Goal: Information Seeking & Learning: Find specific fact

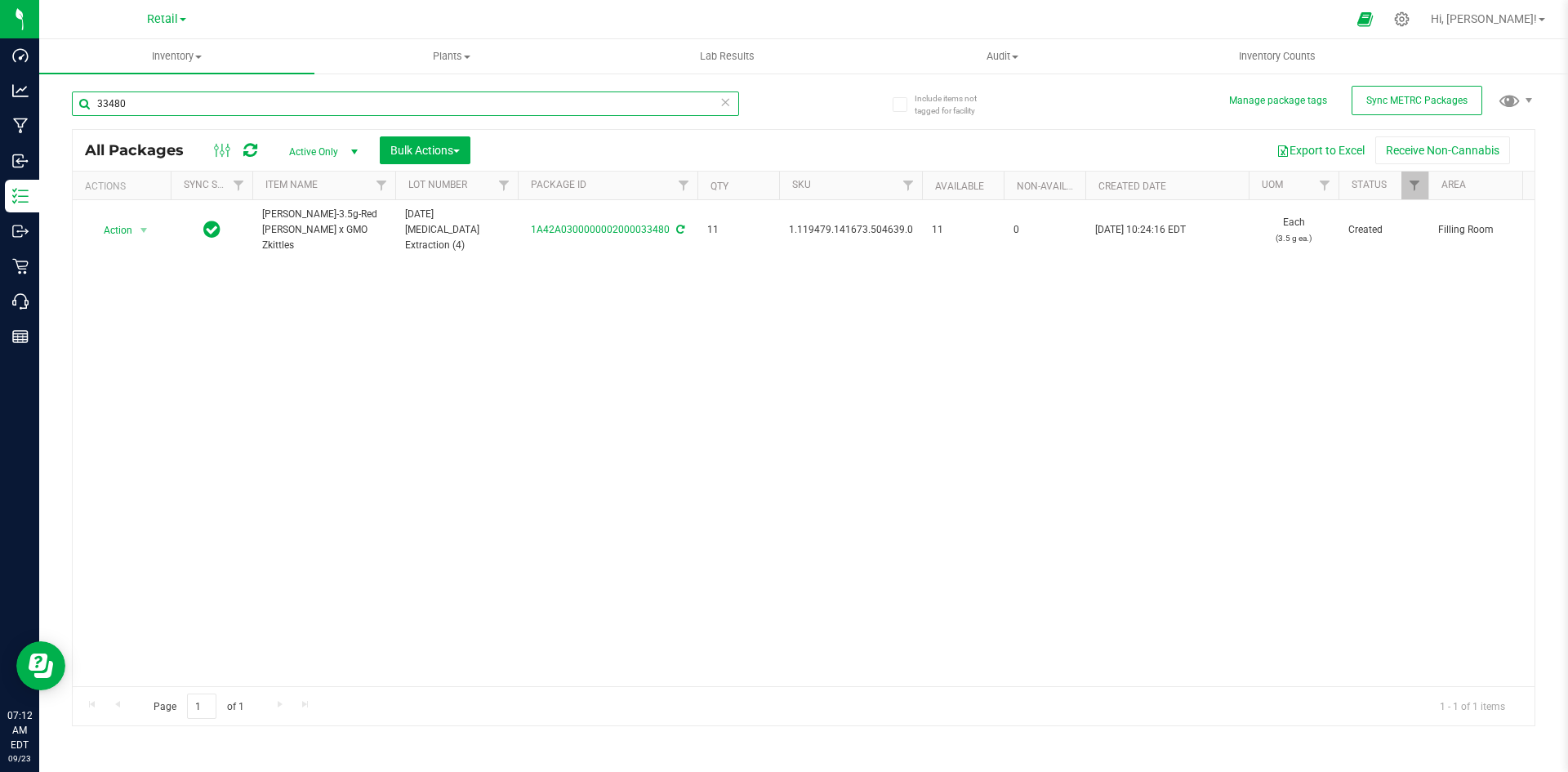
click at [173, 115] on input "33480" at bounding box center [405, 104] width 667 height 25
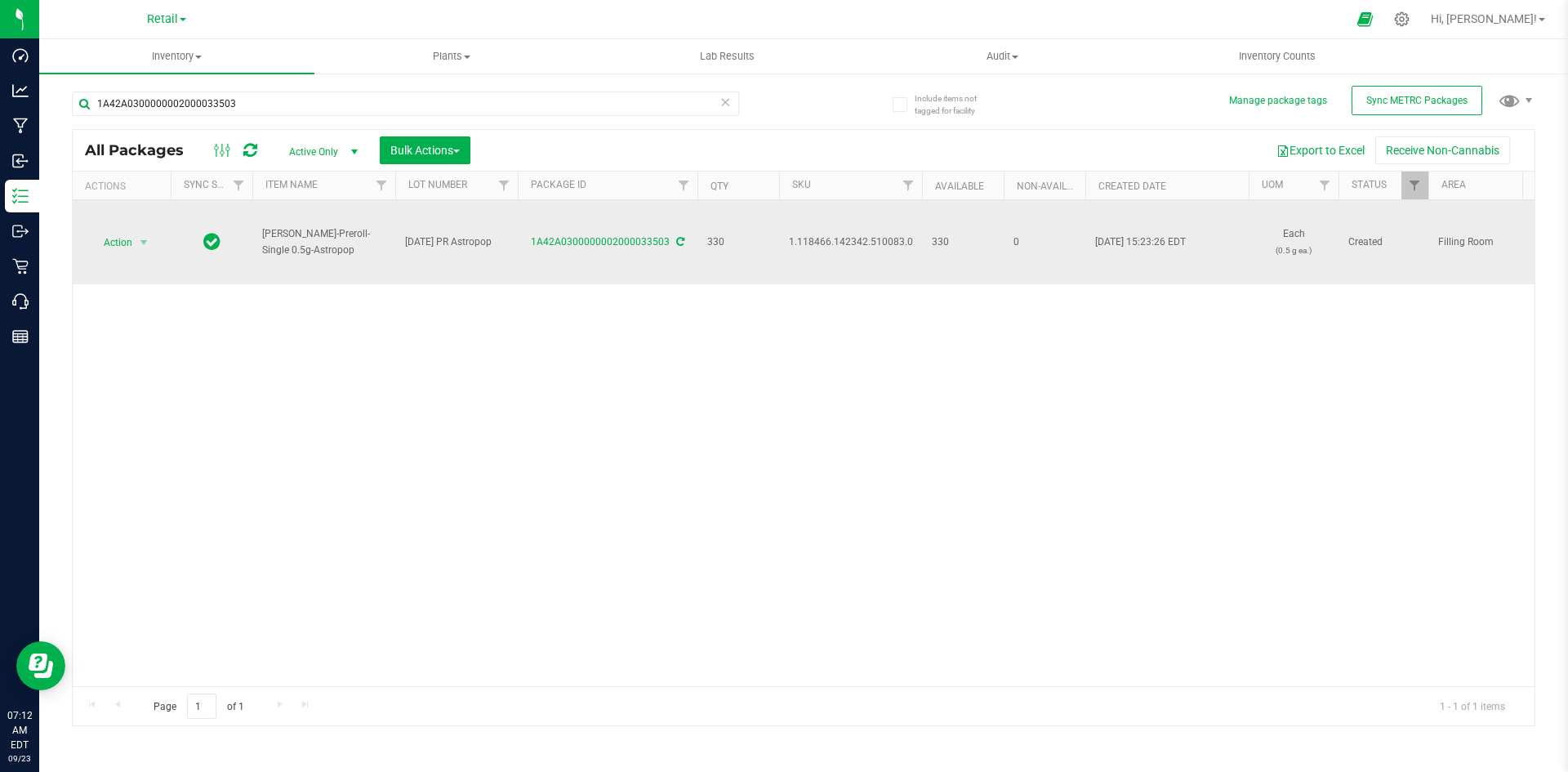
click at [813, 236] on span "1.118466.142342.510083.0" at bounding box center [851, 242] width 124 height 16
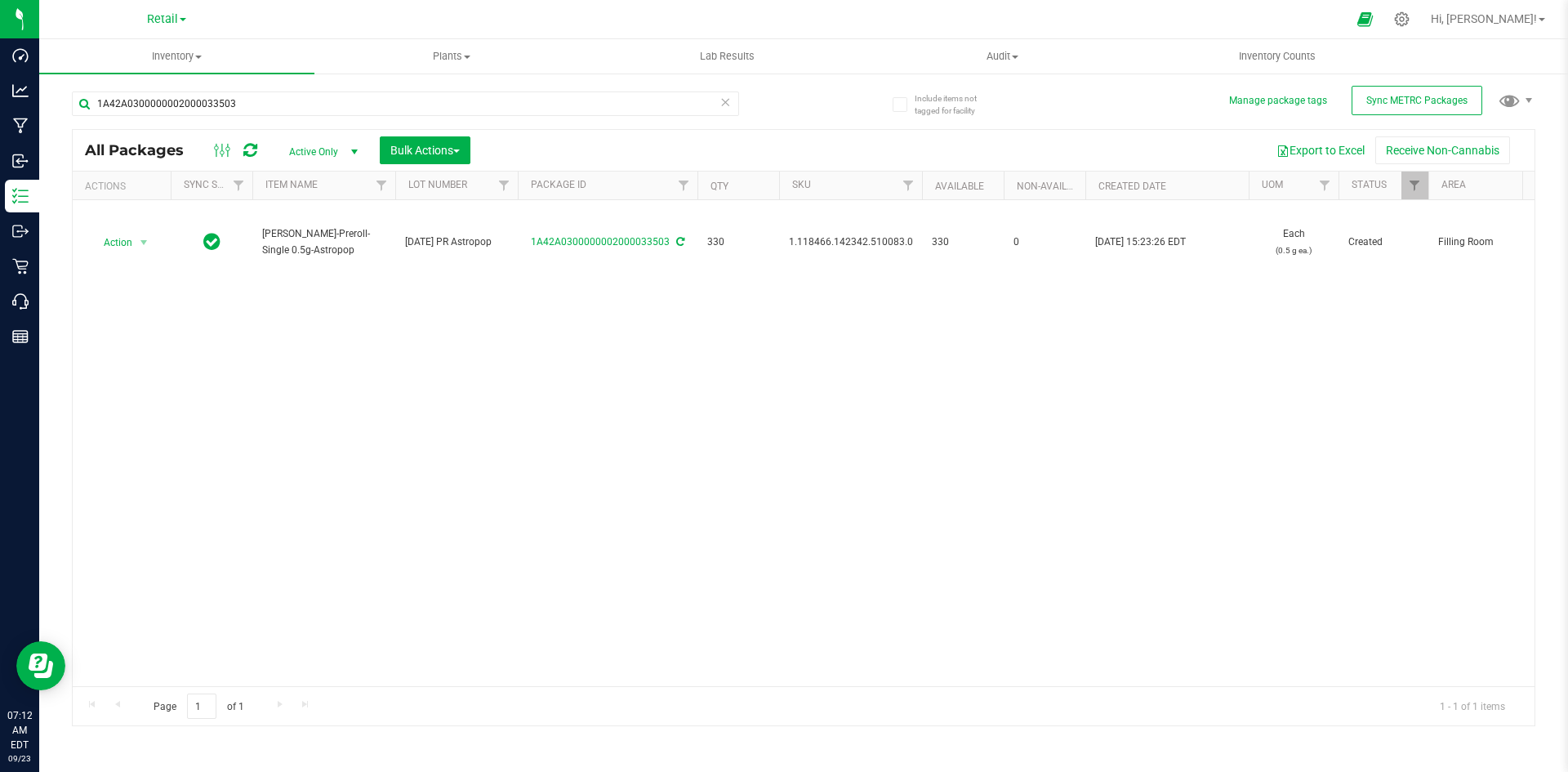
copy span "1.118466.142342.510083.0"
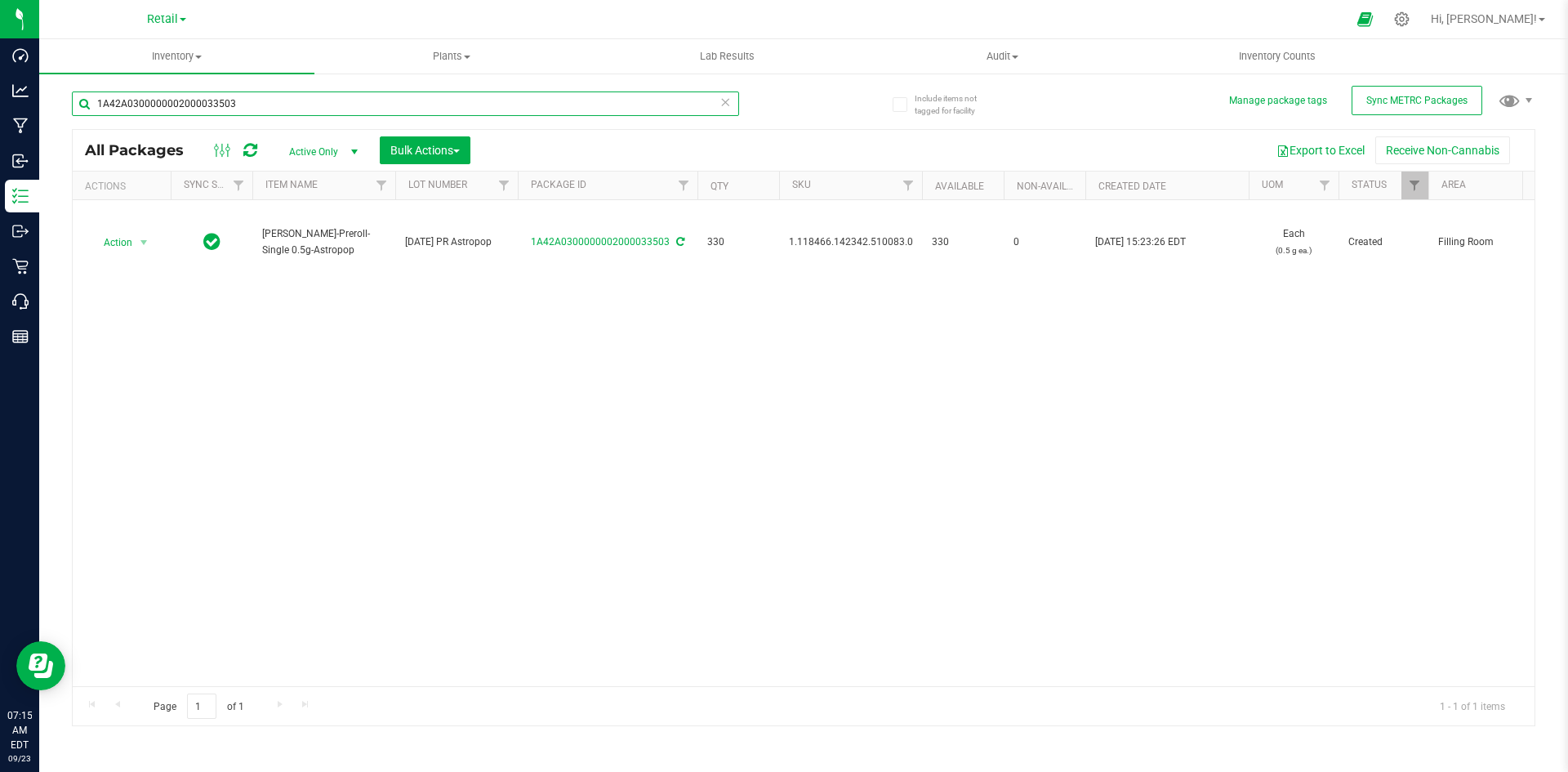
click at [408, 104] on input "1A42A0300000002000033503" at bounding box center [405, 104] width 667 height 25
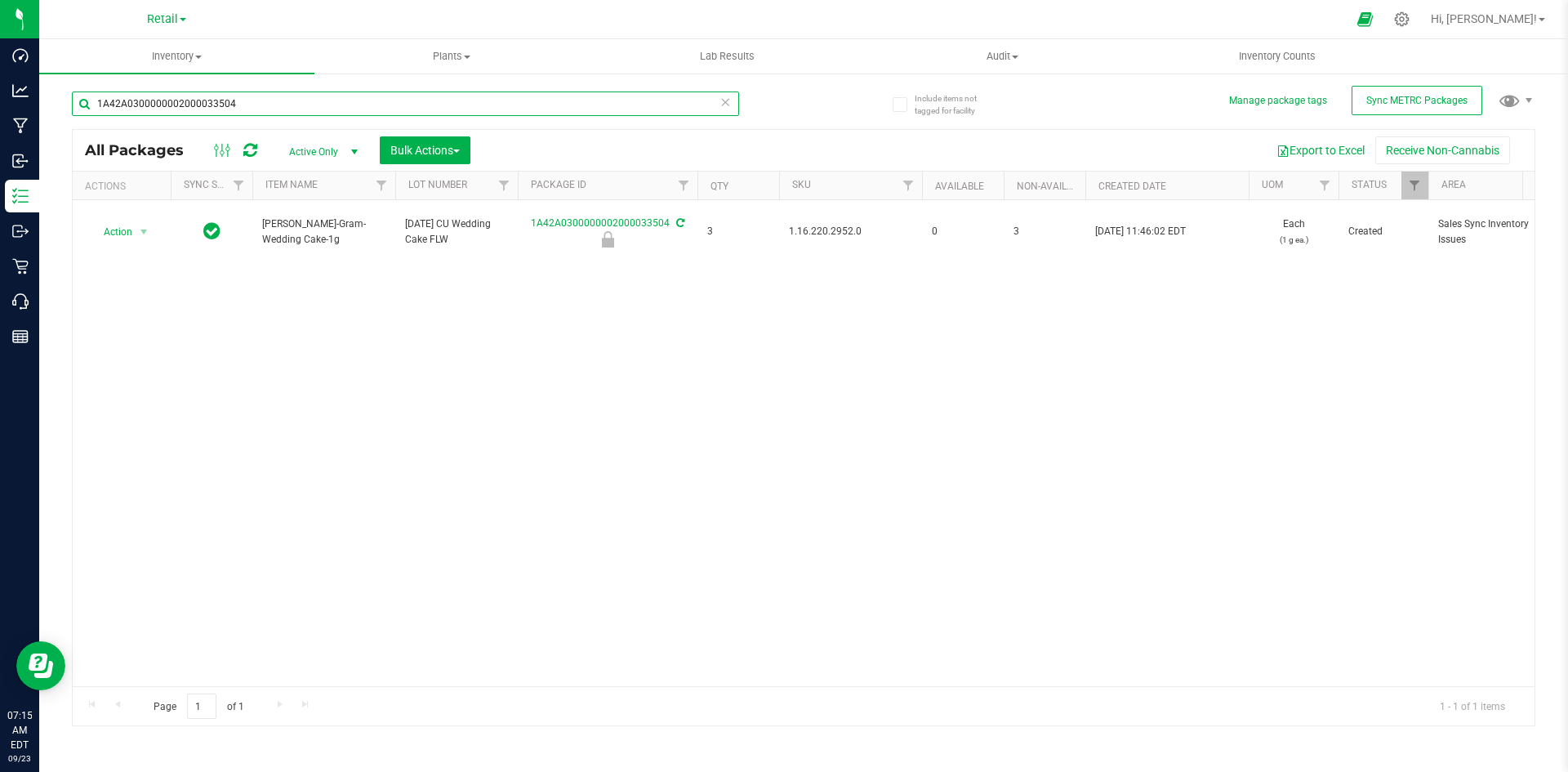
click at [584, 111] on input "1A42A0300000002000033504" at bounding box center [405, 104] width 667 height 25
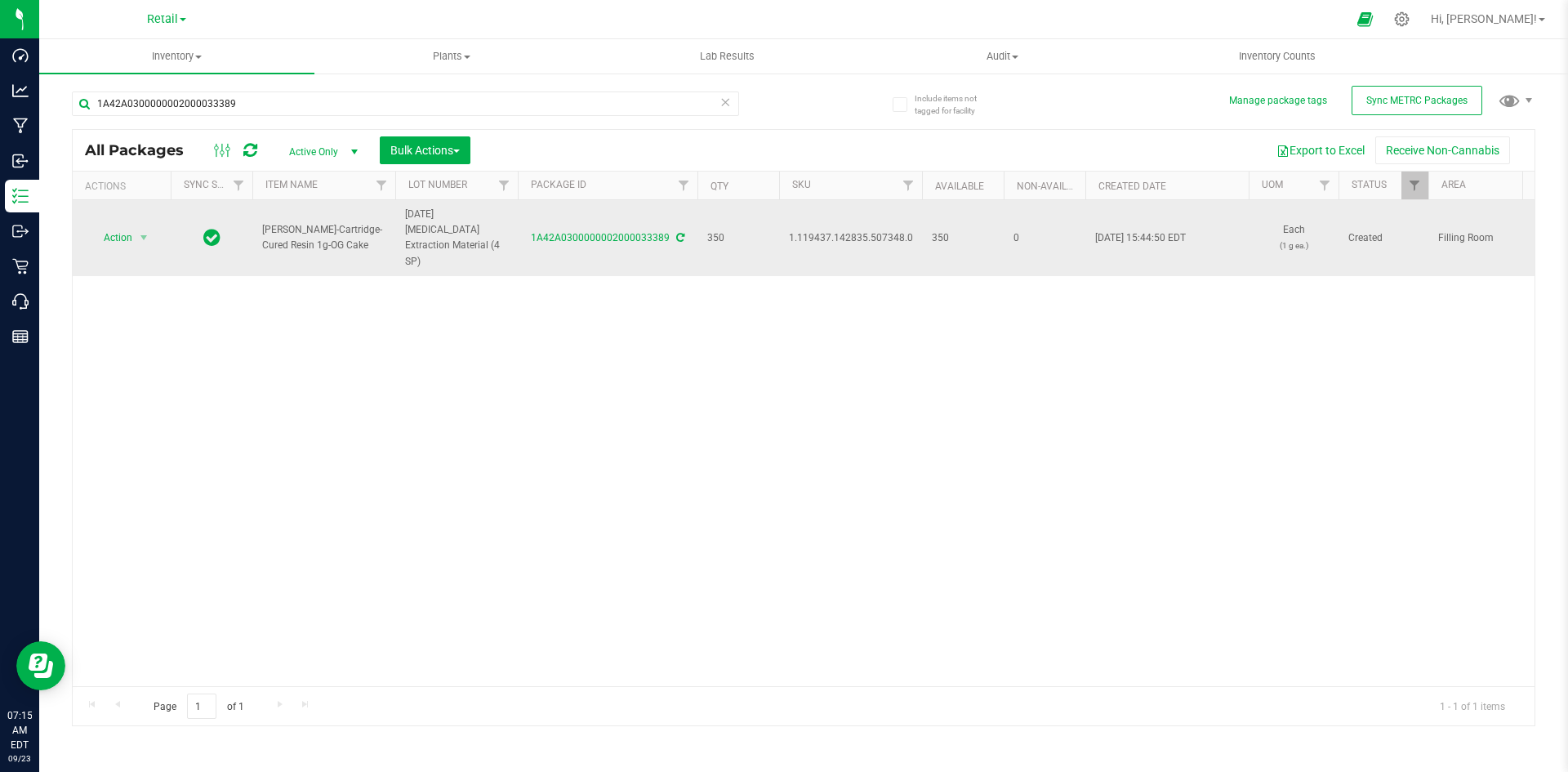
click at [827, 231] on span "1.119437.142835.507348.0" at bounding box center [851, 238] width 124 height 16
click at [822, 232] on span "1.119437.142835.507348.0" at bounding box center [851, 238] width 124 height 16
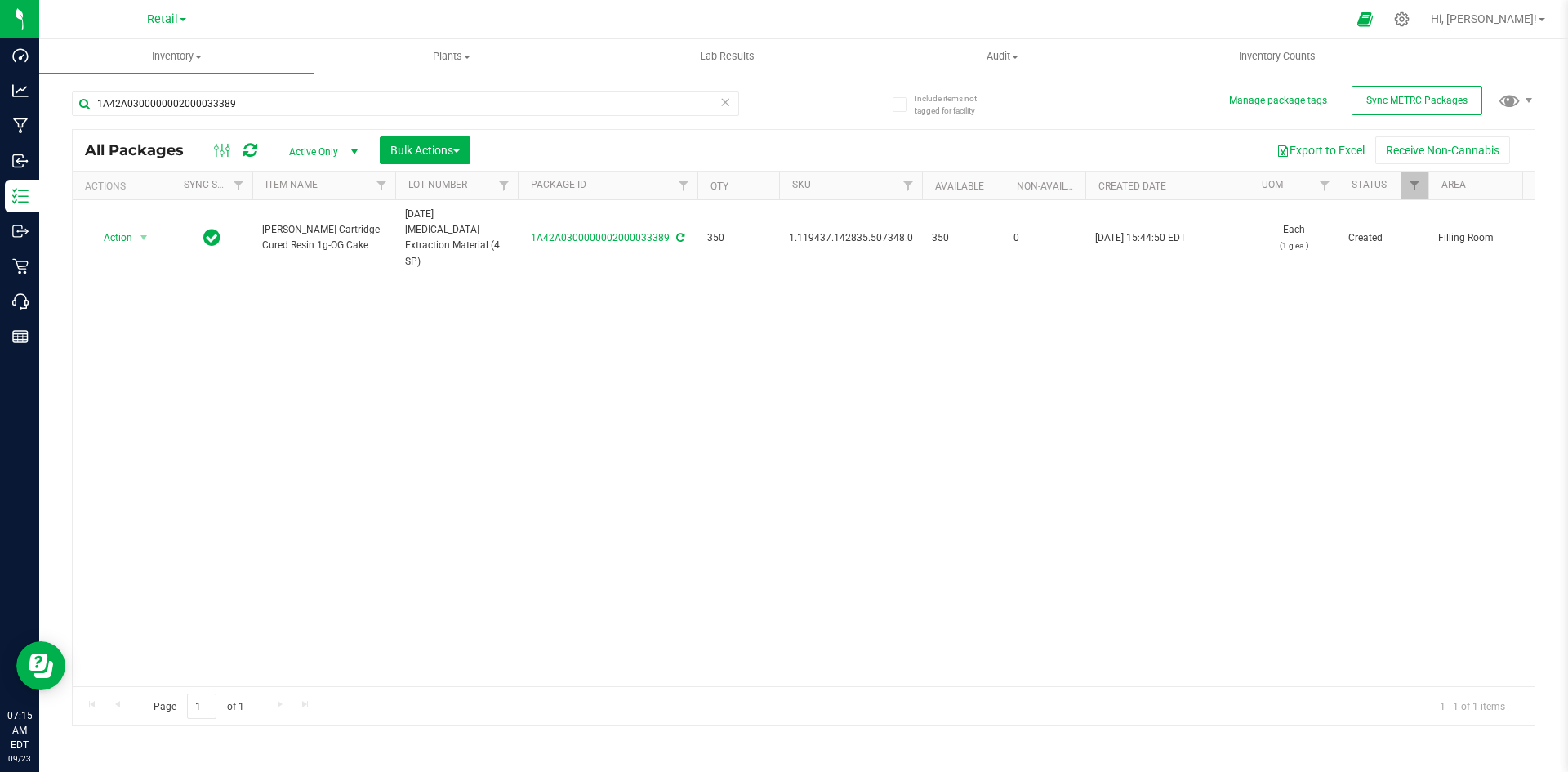
copy span "1.119437.142835.507348.0"
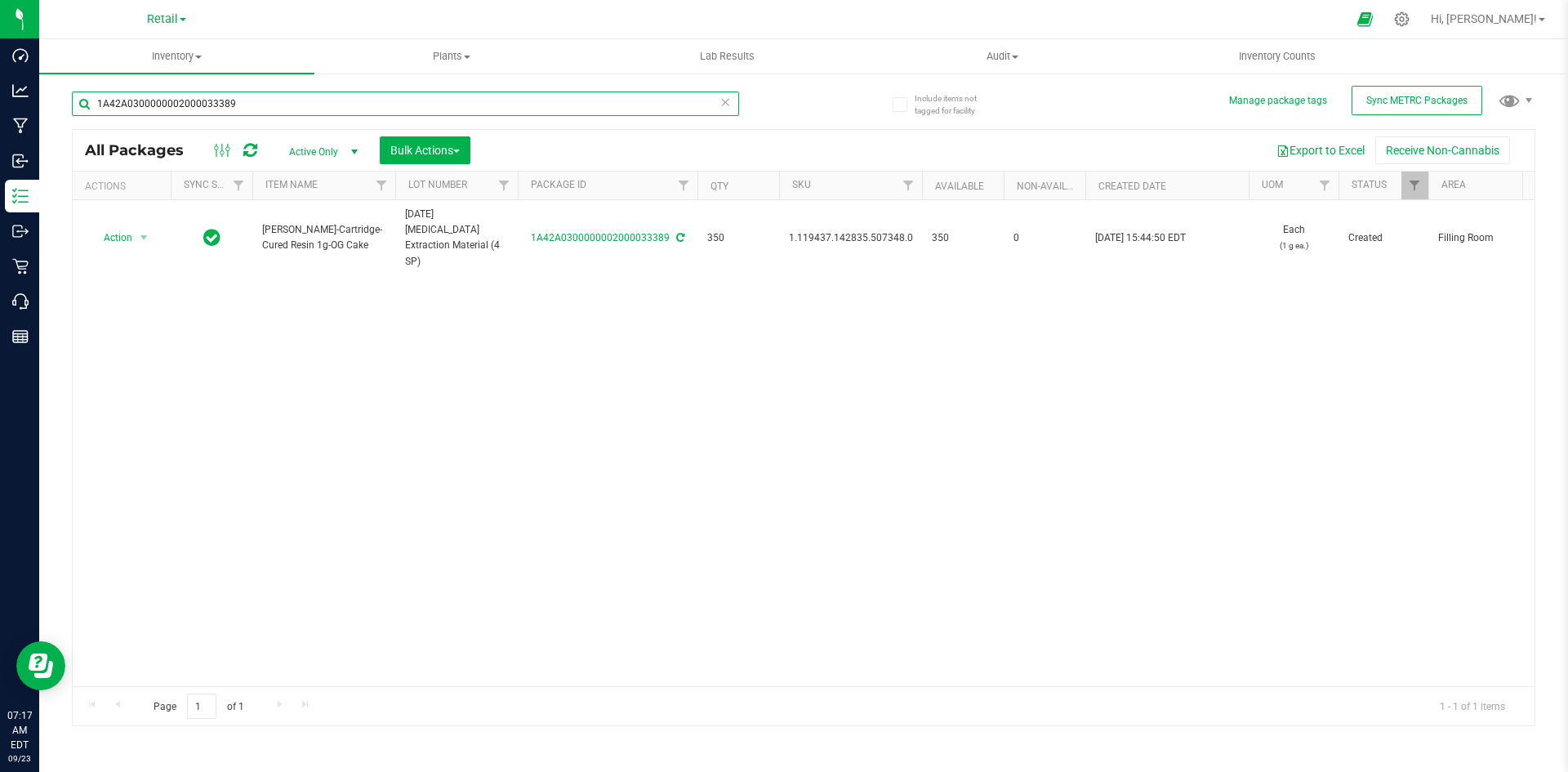
click at [372, 96] on input "1A42A0300000002000033389" at bounding box center [405, 104] width 667 height 25
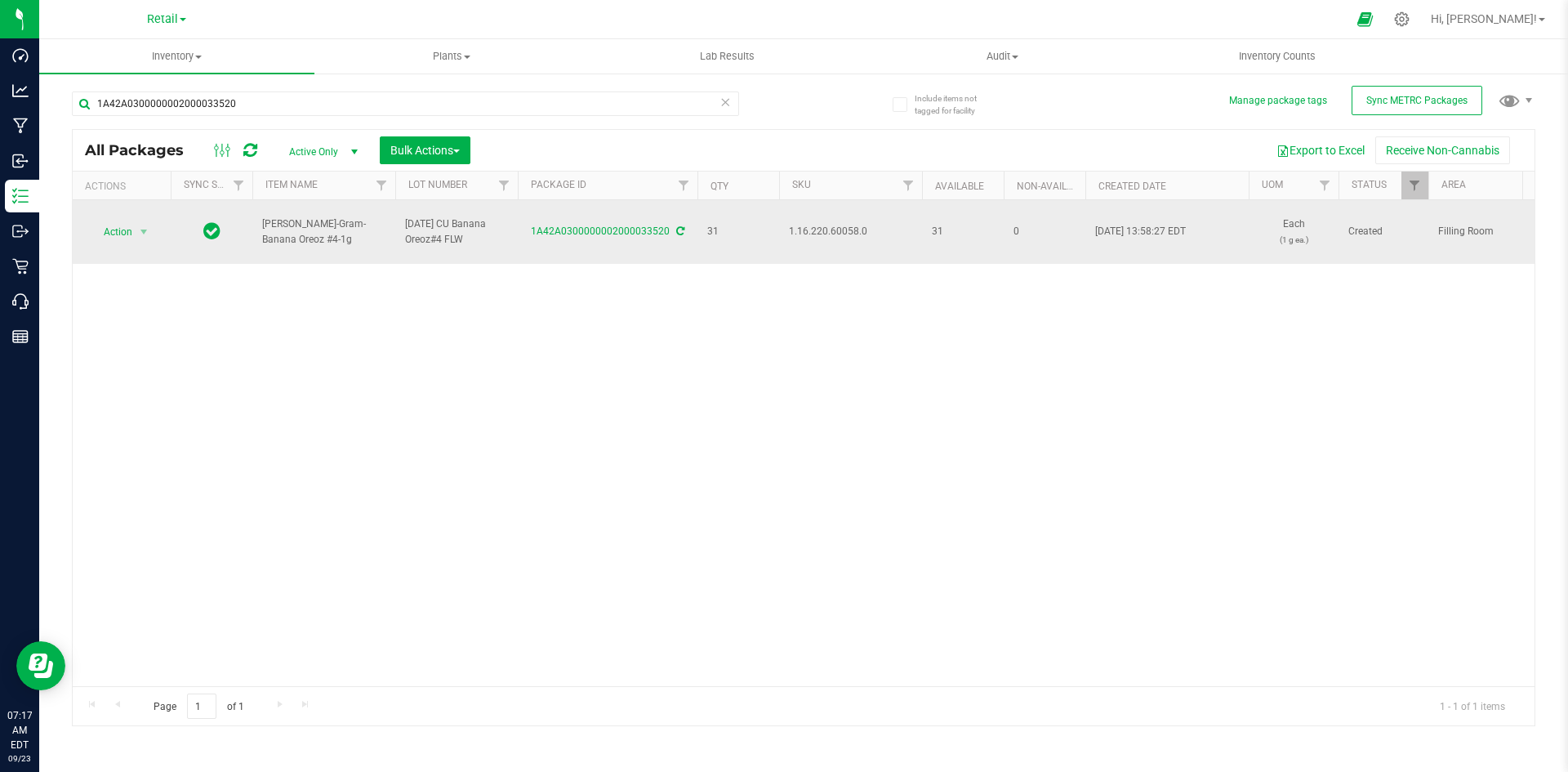
click at [854, 224] on span "1.16.220.60058.0" at bounding box center [851, 232] width 123 height 16
copy span "1.16.220.60058.0"
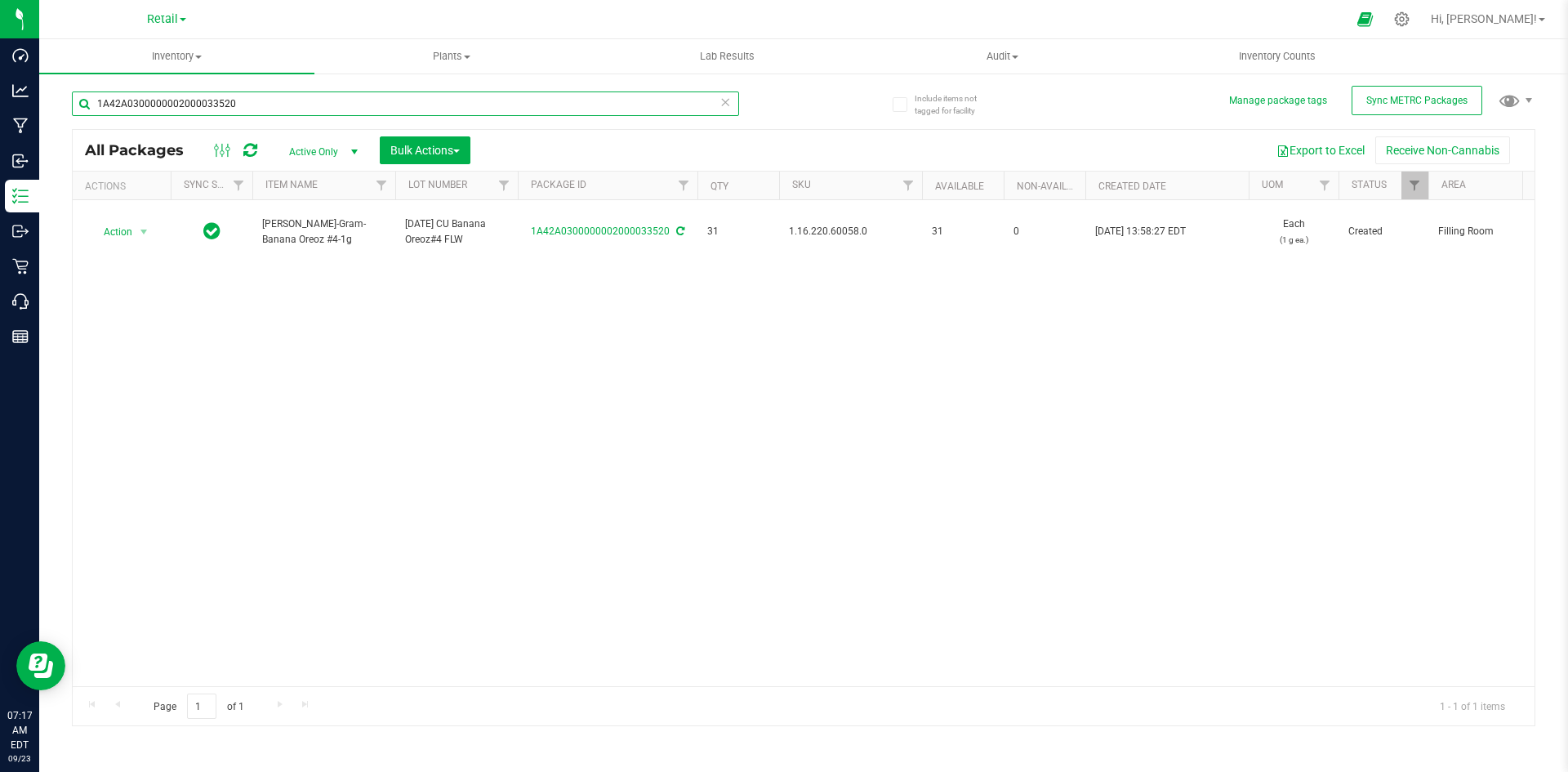
click at [543, 102] on input "1A42A0300000002000033520" at bounding box center [405, 104] width 667 height 25
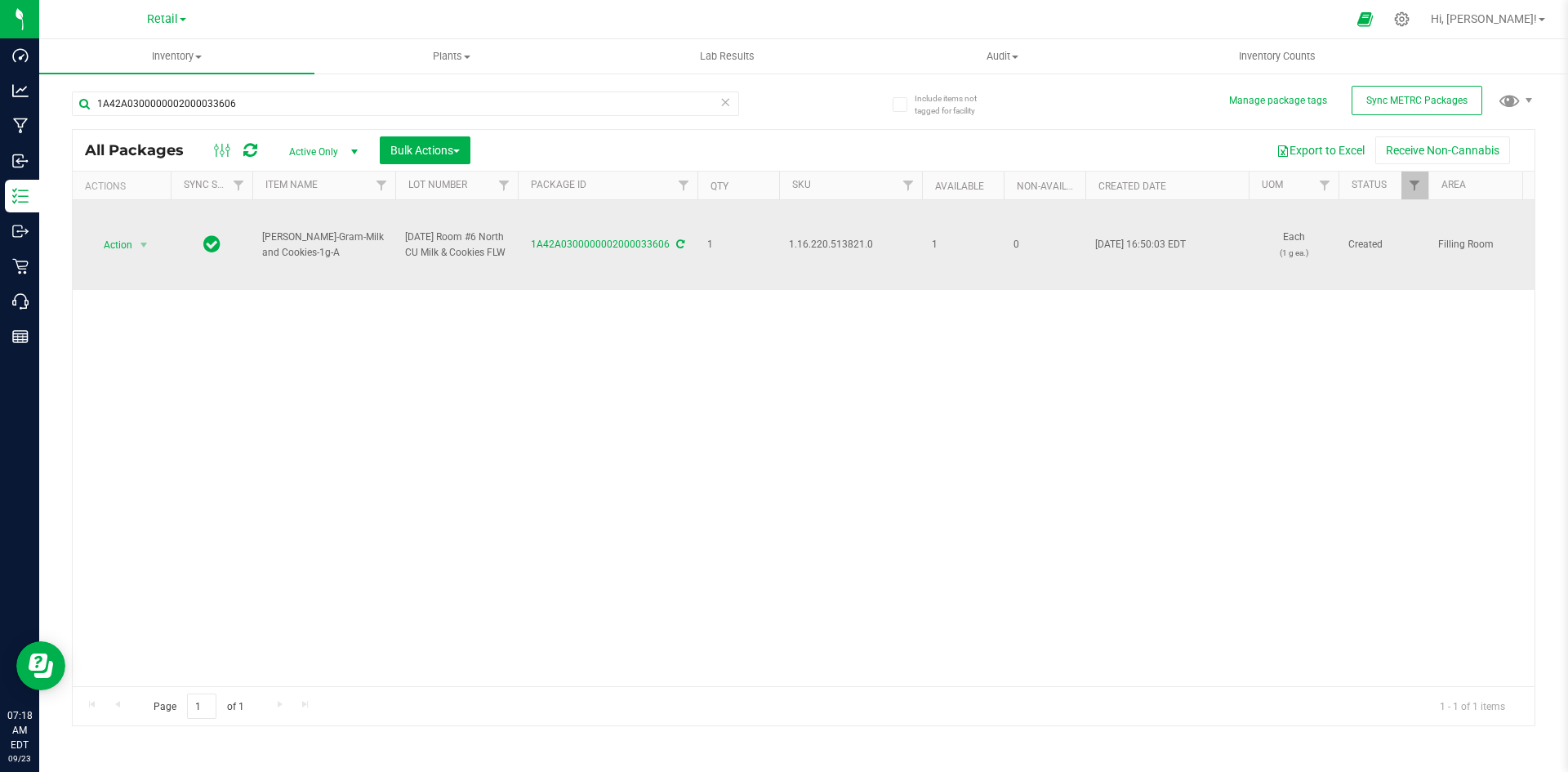
click at [864, 245] on span "1.16.220.513821.0" at bounding box center [851, 244] width 123 height 16
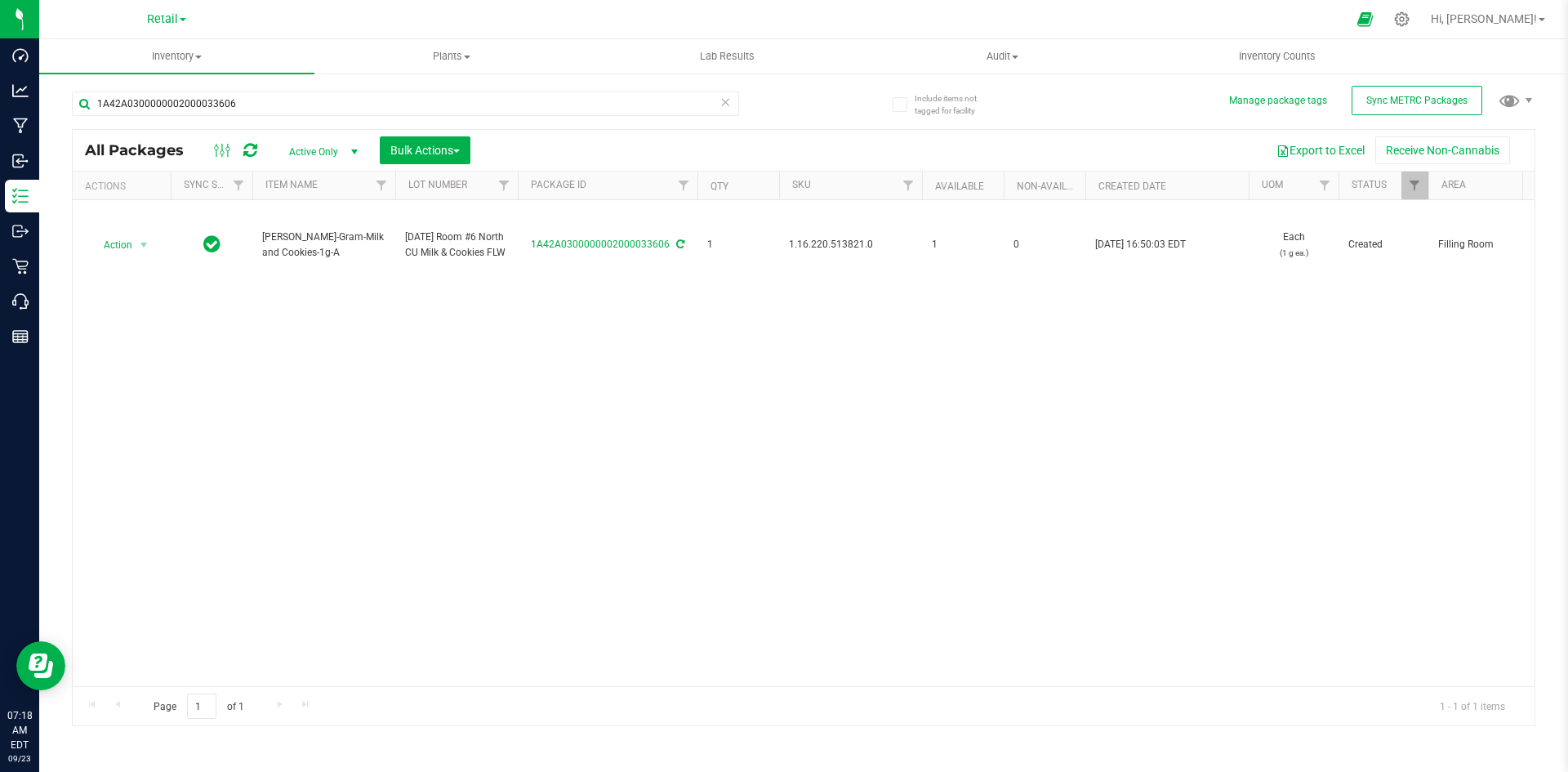
copy span "1.16.220.513821.0"
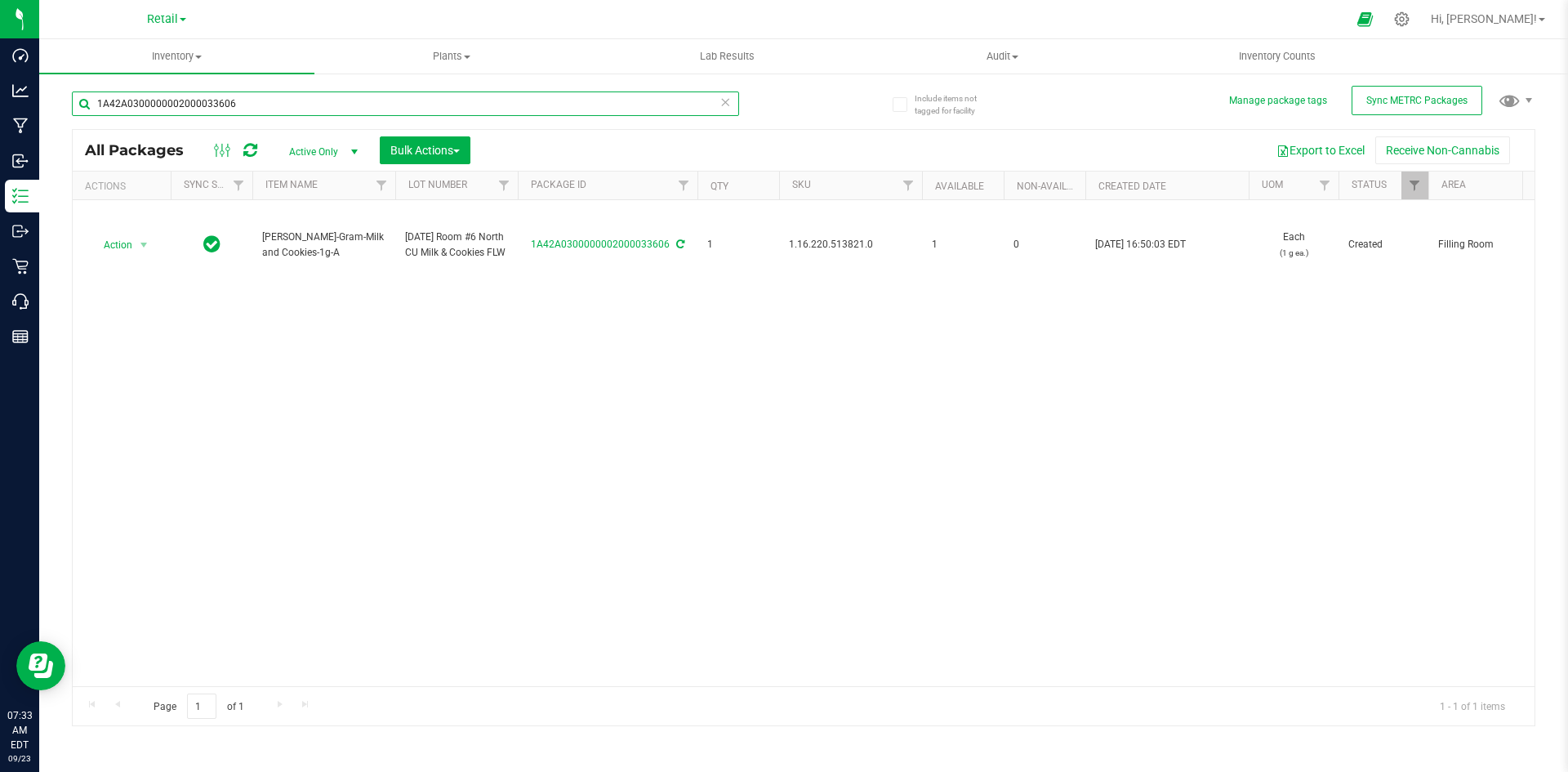
click at [261, 110] on input "1A42A0300000002000033606" at bounding box center [405, 104] width 667 height 25
type input "1A42A0300000321000001670"
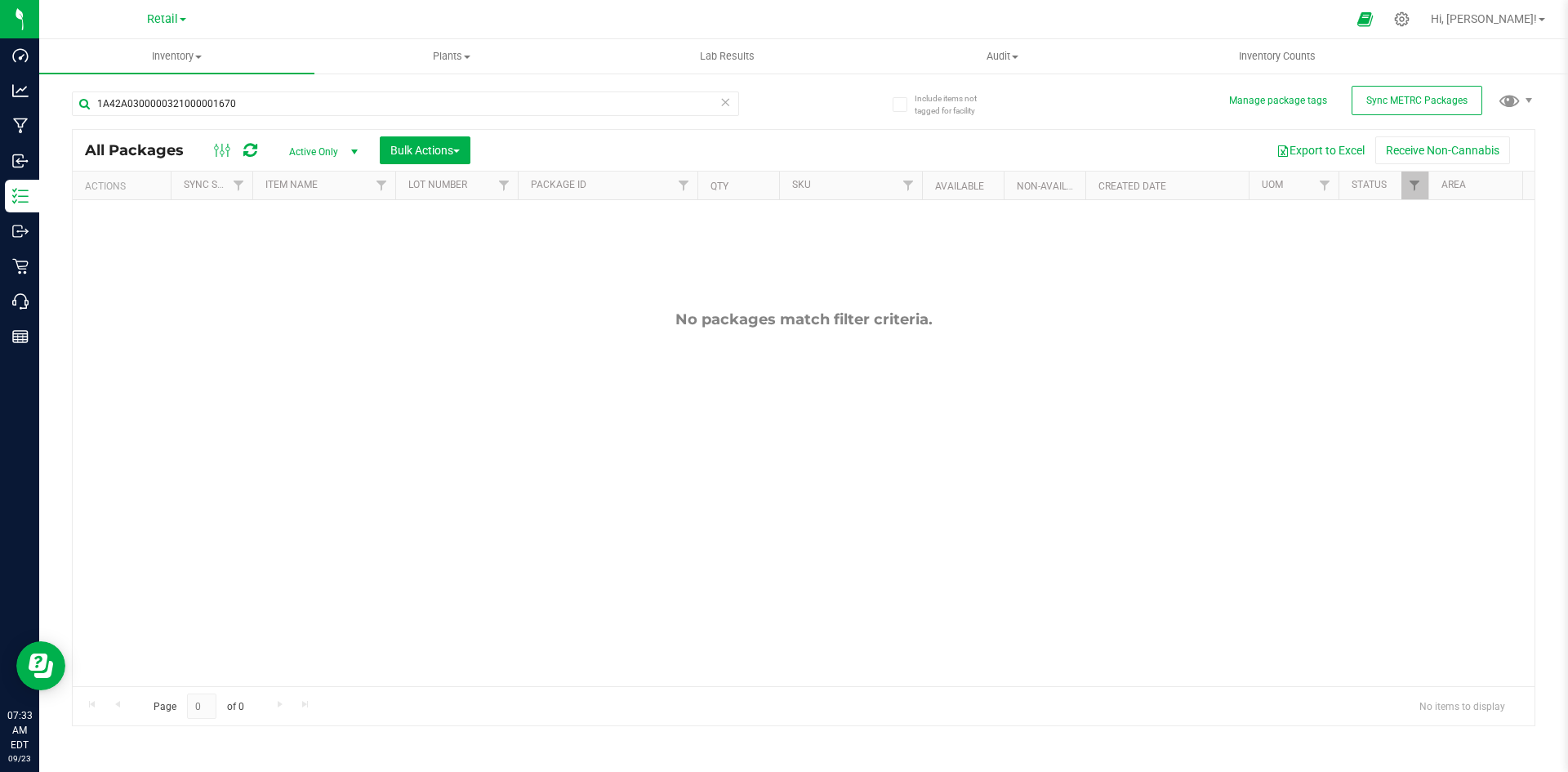
click at [305, 155] on span "Active Only" at bounding box center [321, 152] width 90 height 23
click at [304, 250] on li "All" at bounding box center [320, 251] width 88 height 25
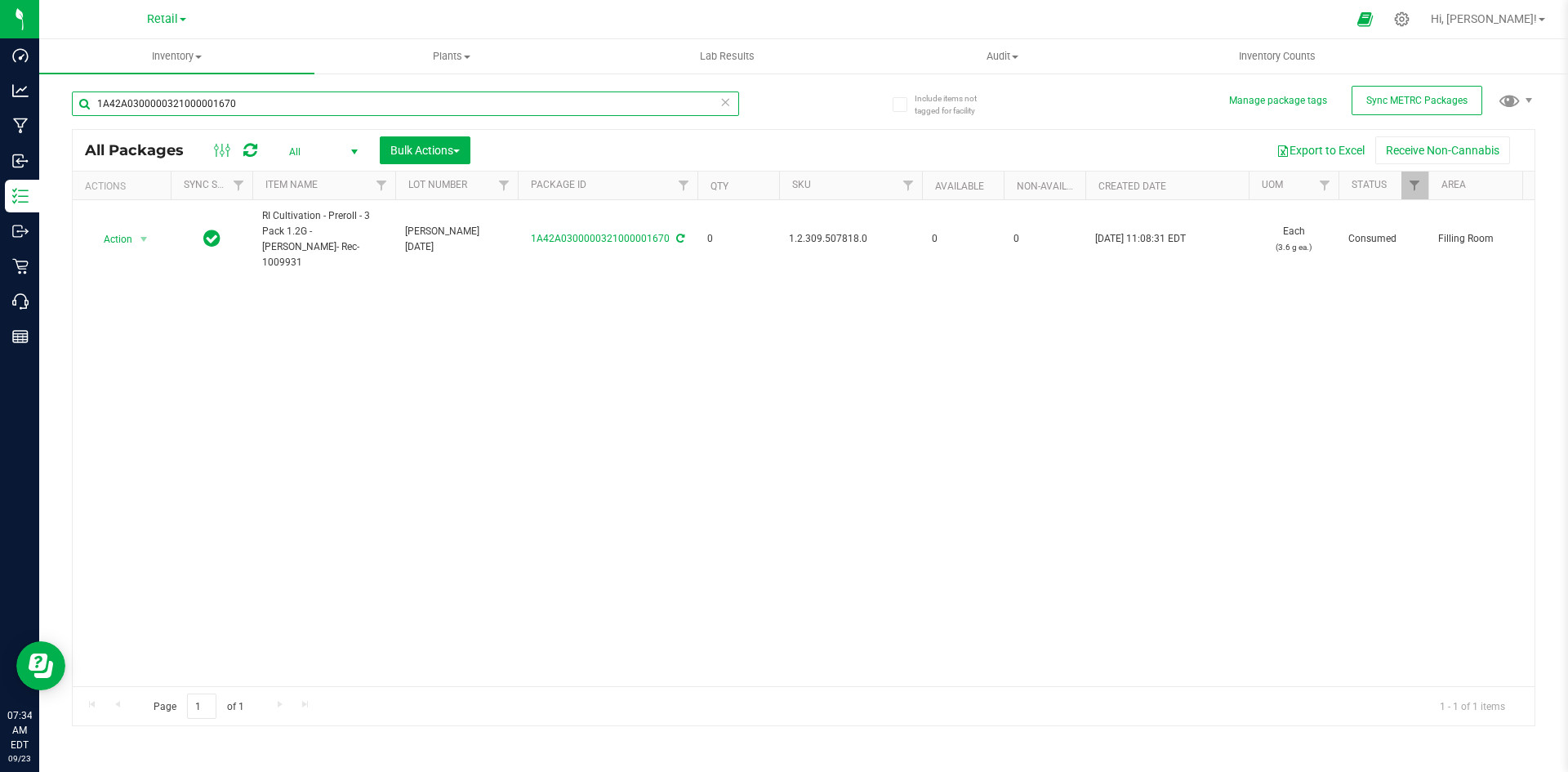
click at [280, 108] on input "1A42A0300000321000001670" at bounding box center [405, 104] width 667 height 25
click at [266, 97] on input "1A42A0300000002000033372" at bounding box center [405, 104] width 667 height 25
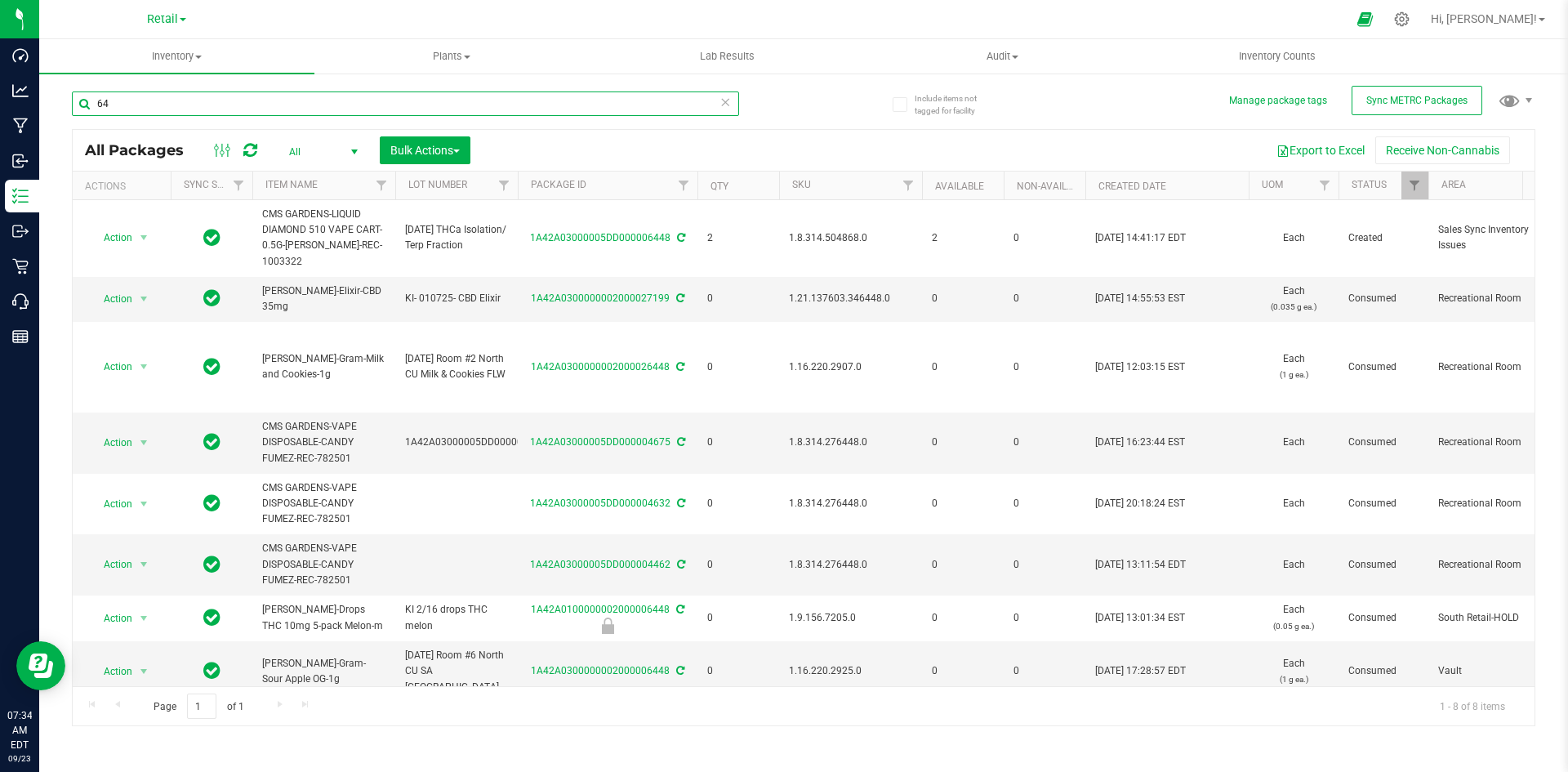
type input "6"
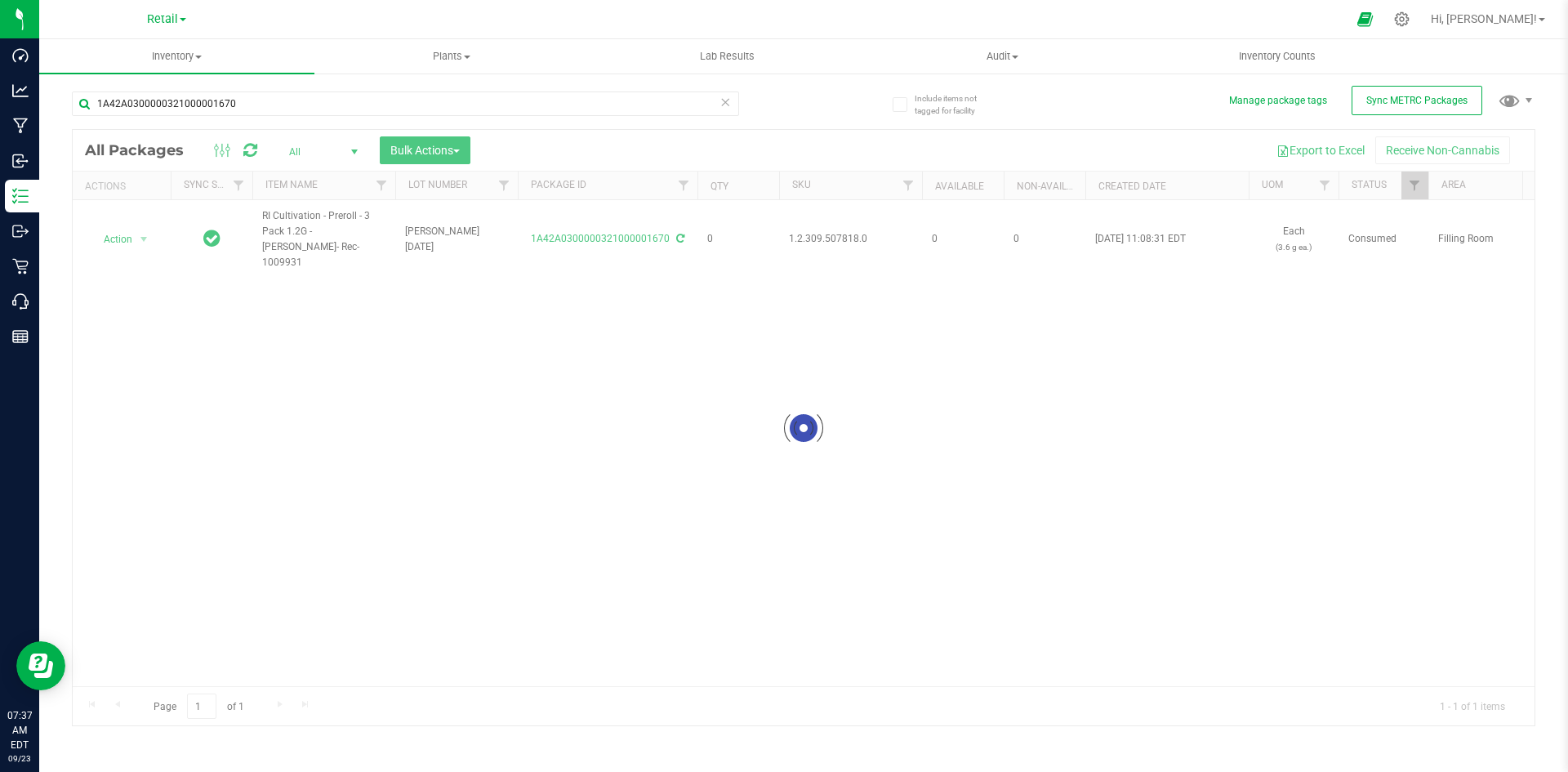
click at [829, 230] on div at bounding box center [803, 427] width 1461 height 596
click at [828, 247] on div at bounding box center [803, 427] width 1461 height 596
click at [828, 246] on span "1.2.309.507818.0" at bounding box center [851, 239] width 123 height 16
copy span "1.2.309.507818.0"
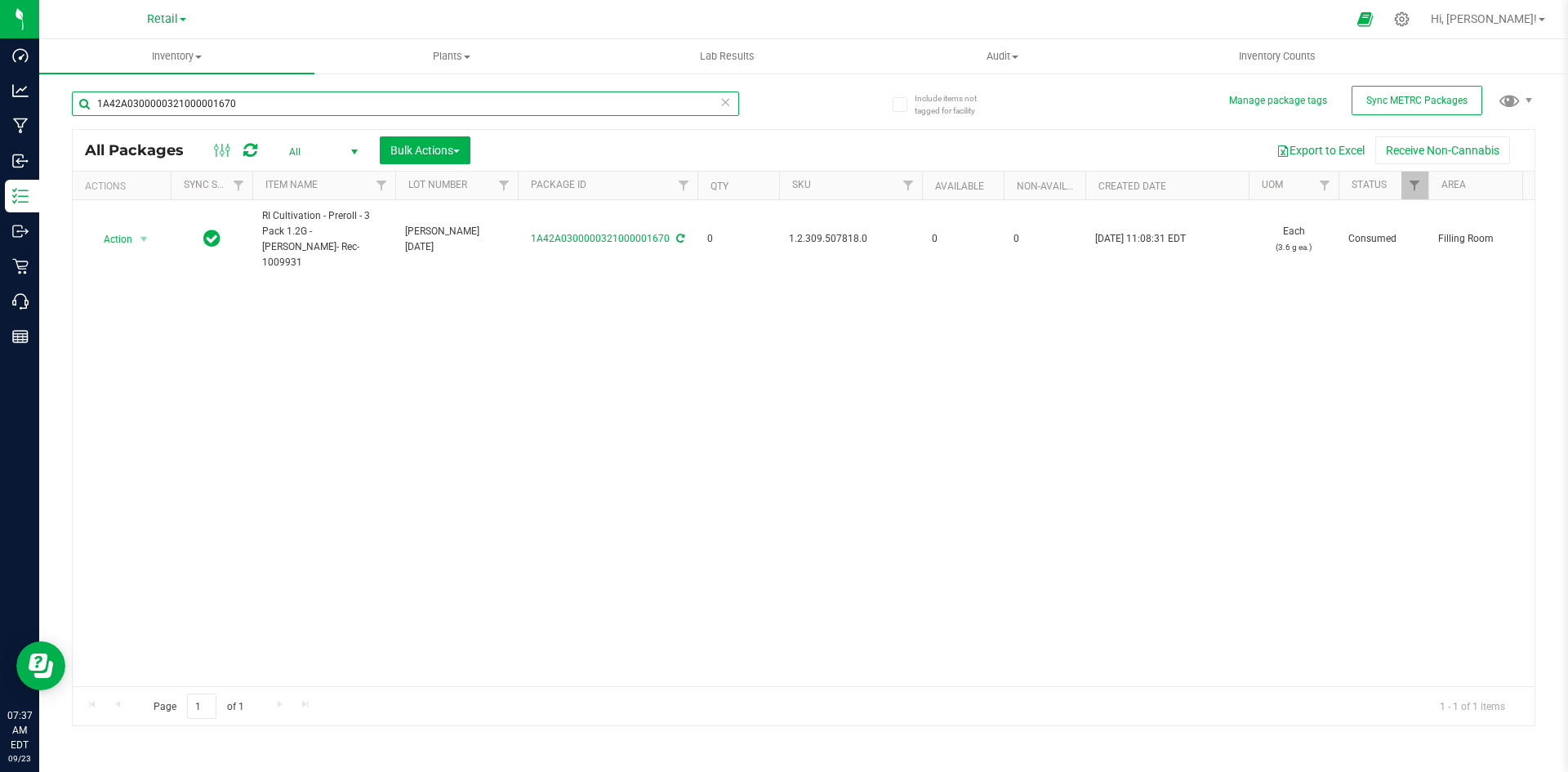
click at [221, 114] on input "1A42A0300000321000001670" at bounding box center [405, 104] width 667 height 25
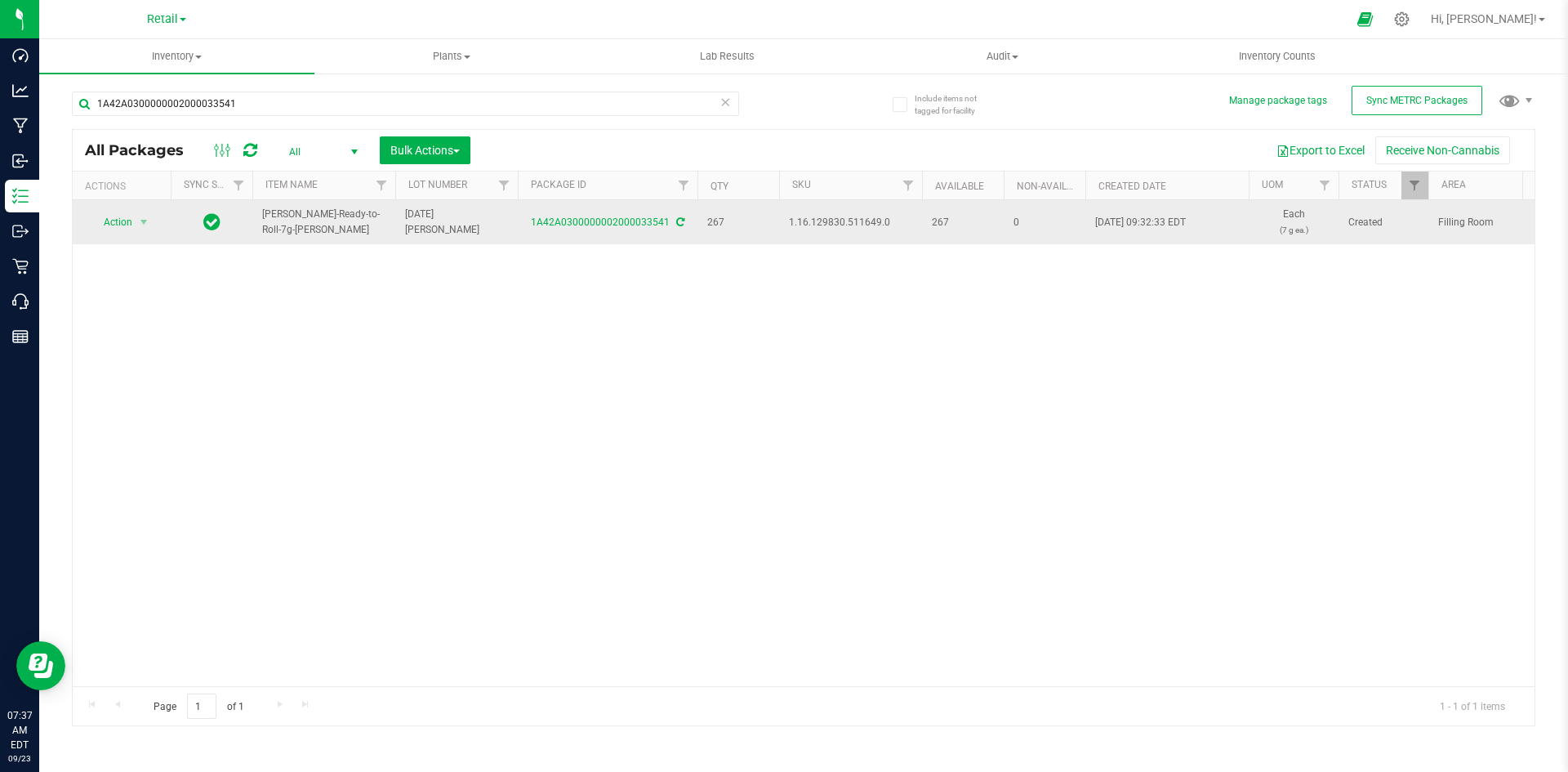
click at [862, 227] on span "1.16.129830.511649.0" at bounding box center [851, 222] width 123 height 16
copy span "1.16.129830.511649.0"
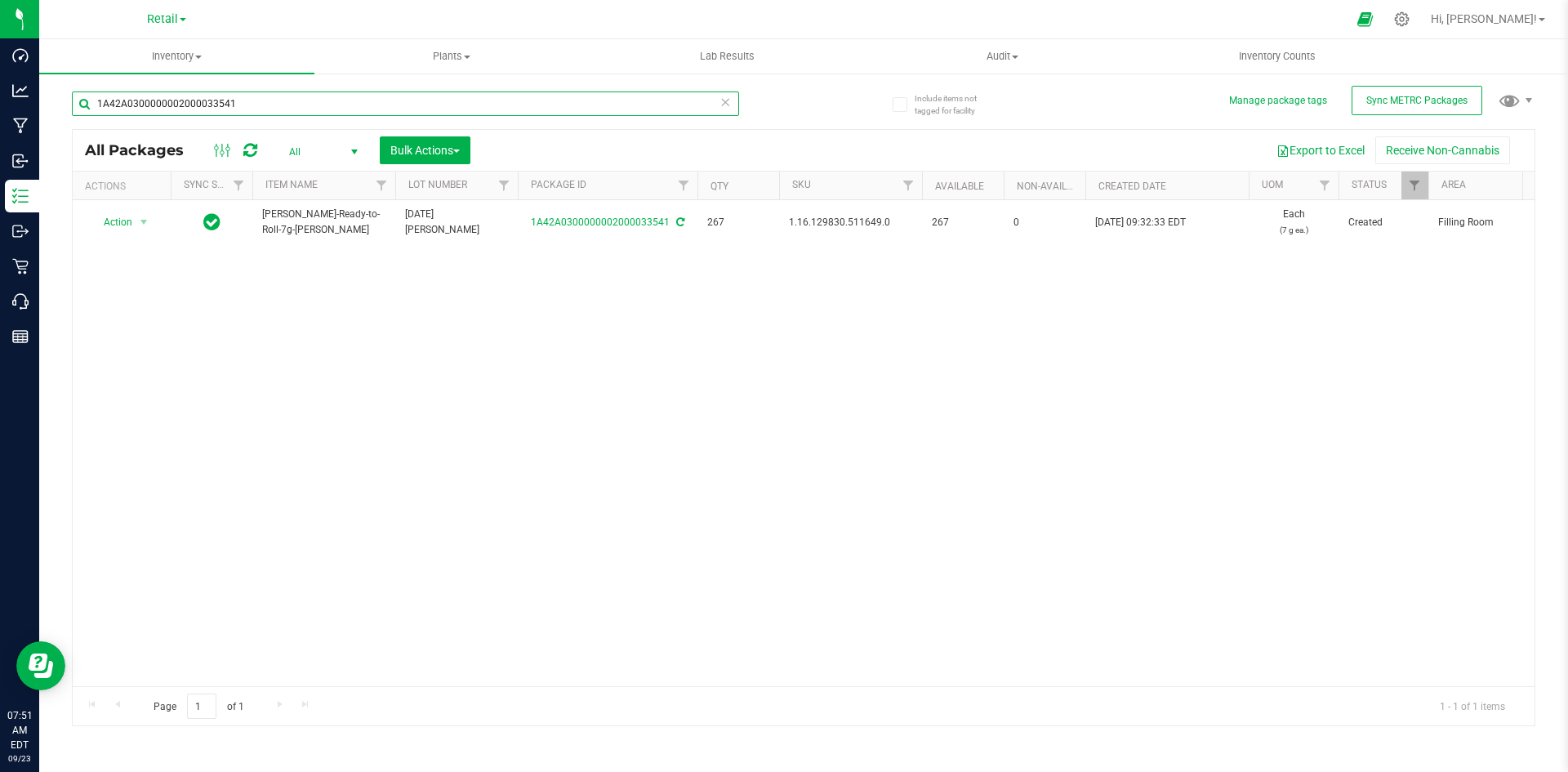
click at [227, 104] on input "1A42A0300000002000033541" at bounding box center [405, 104] width 667 height 25
type input "1A42A0300000002000033504"
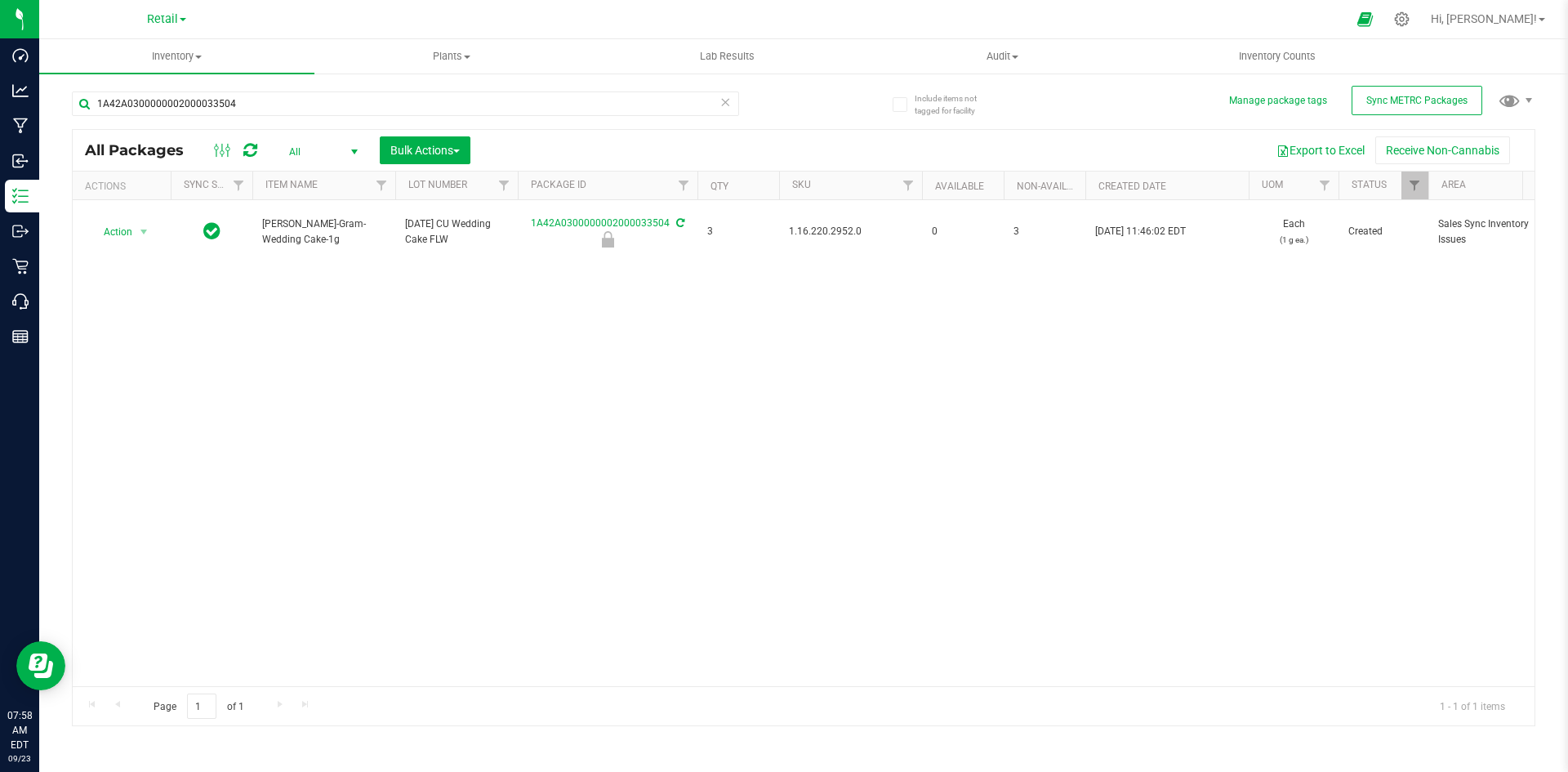
click at [456, 268] on div "Action Action Edit attributes Global inventory Locate package Package audit log…" at bounding box center [803, 443] width 1461 height 486
